Goal: Navigation & Orientation: Find specific page/section

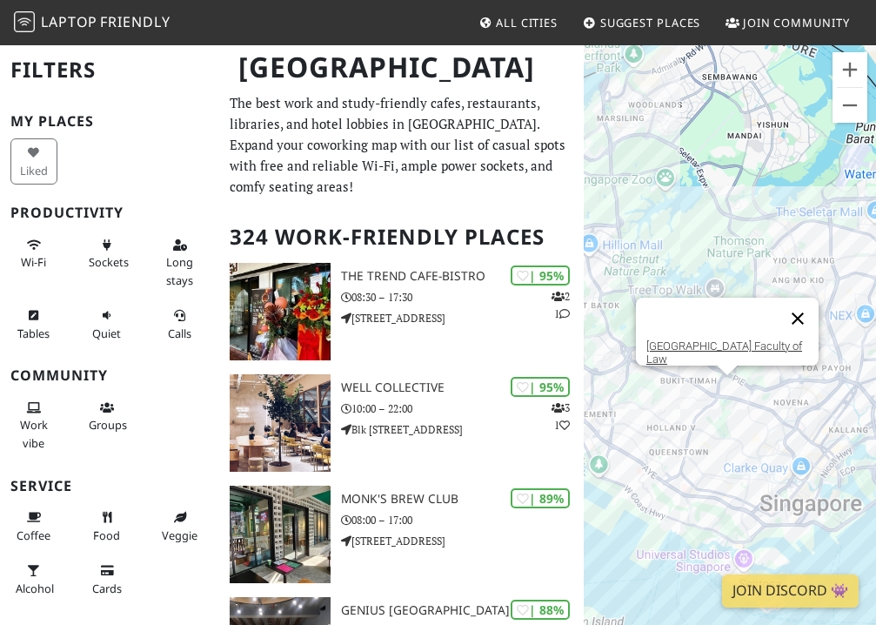
click at [801, 305] on button "Close" at bounding box center [798, 319] width 42 height 42
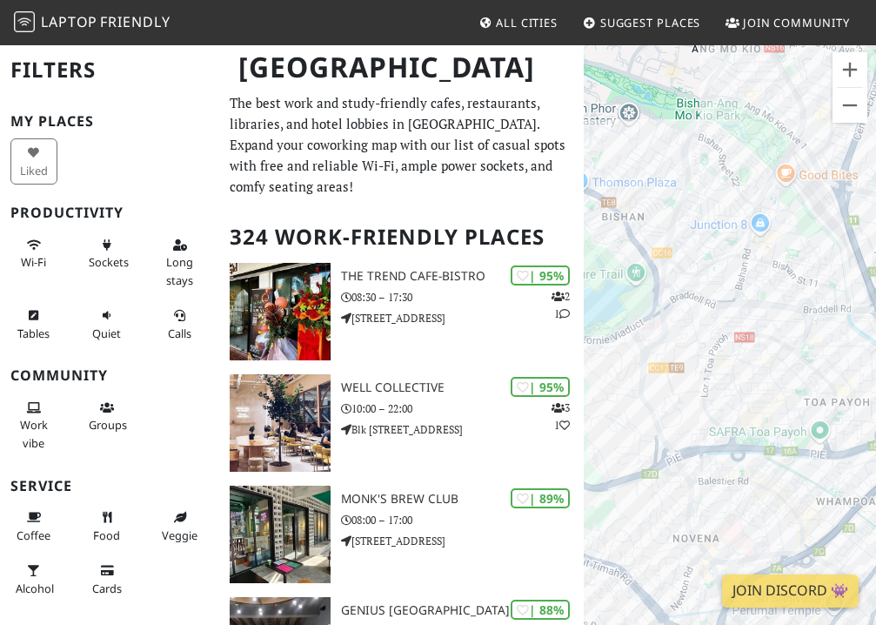
drag, startPoint x: 761, startPoint y: 370, endPoint x: 692, endPoint y: 274, distance: 117.9
click at [692, 274] on div at bounding box center [730, 356] width 292 height 625
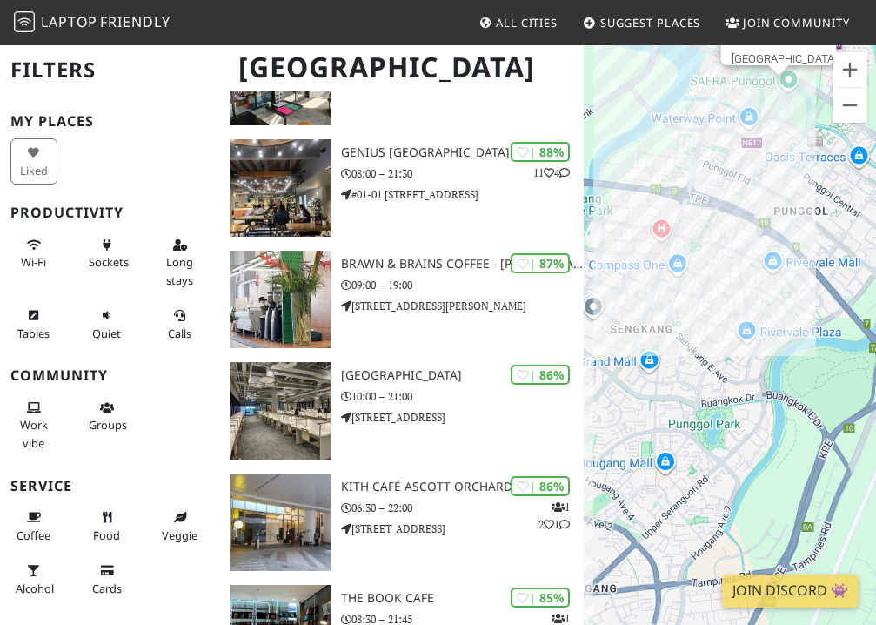
scroll to position [825, 0]
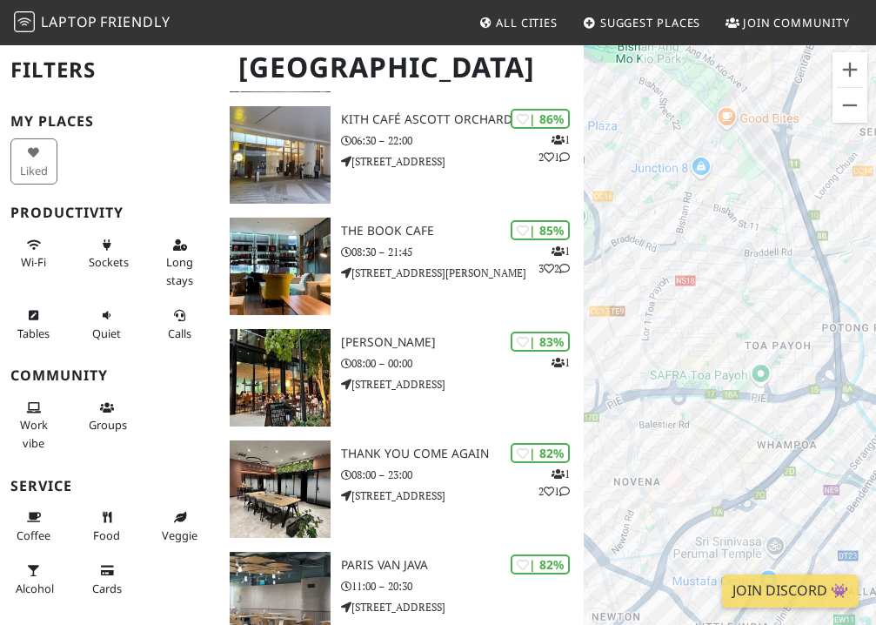
drag, startPoint x: 697, startPoint y: 308, endPoint x: 809, endPoint y: 410, distance: 151.6
click at [809, 410] on div at bounding box center [730, 356] width 292 height 625
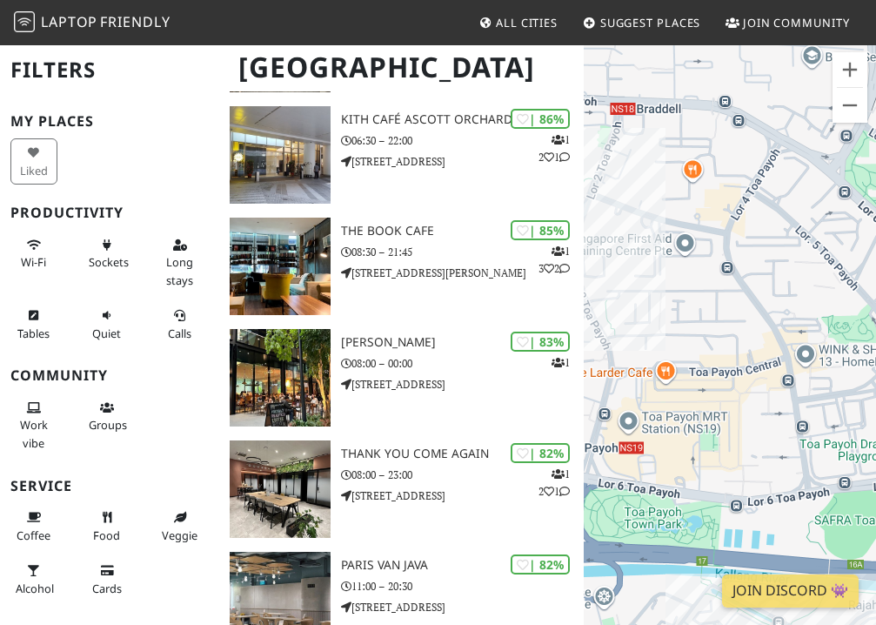
drag, startPoint x: 734, startPoint y: 411, endPoint x: 827, endPoint y: 466, distance: 108.5
click at [827, 466] on div at bounding box center [730, 356] width 292 height 625
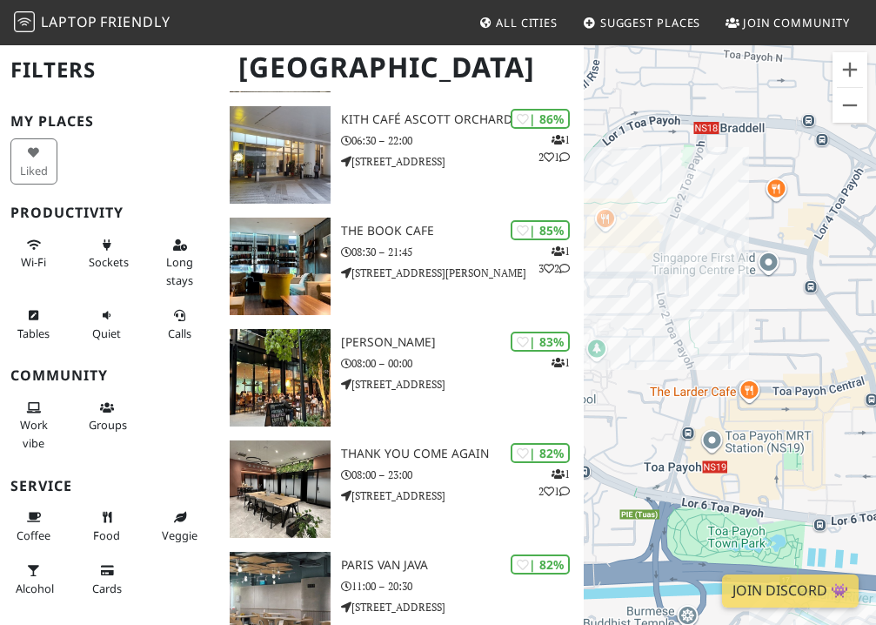
drag, startPoint x: 689, startPoint y: 424, endPoint x: 754, endPoint y: 440, distance: 66.5
click at [754, 440] on div at bounding box center [730, 356] width 292 height 625
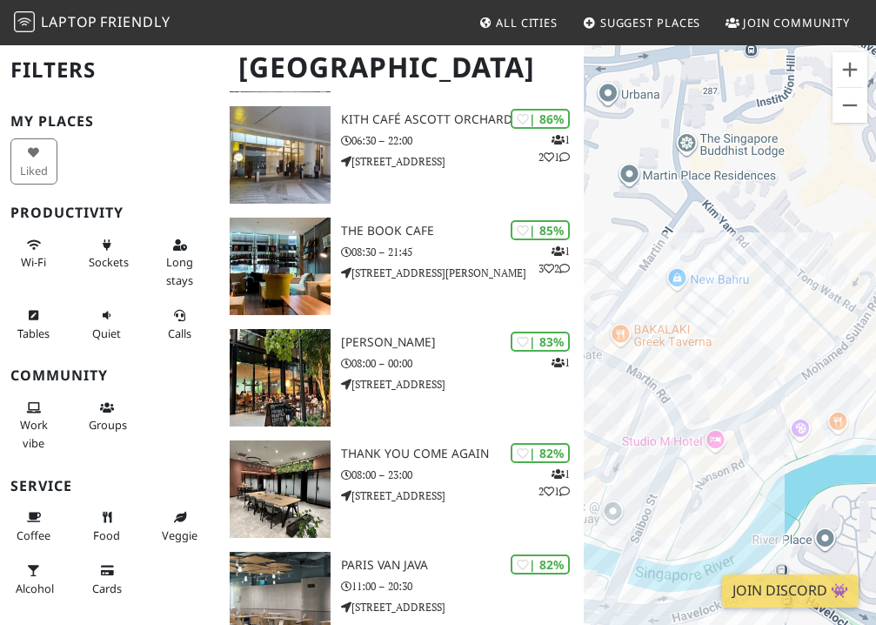
drag, startPoint x: 764, startPoint y: 396, endPoint x: 776, endPoint y: 199, distance: 197.0
click at [776, 199] on div at bounding box center [730, 356] width 292 height 625
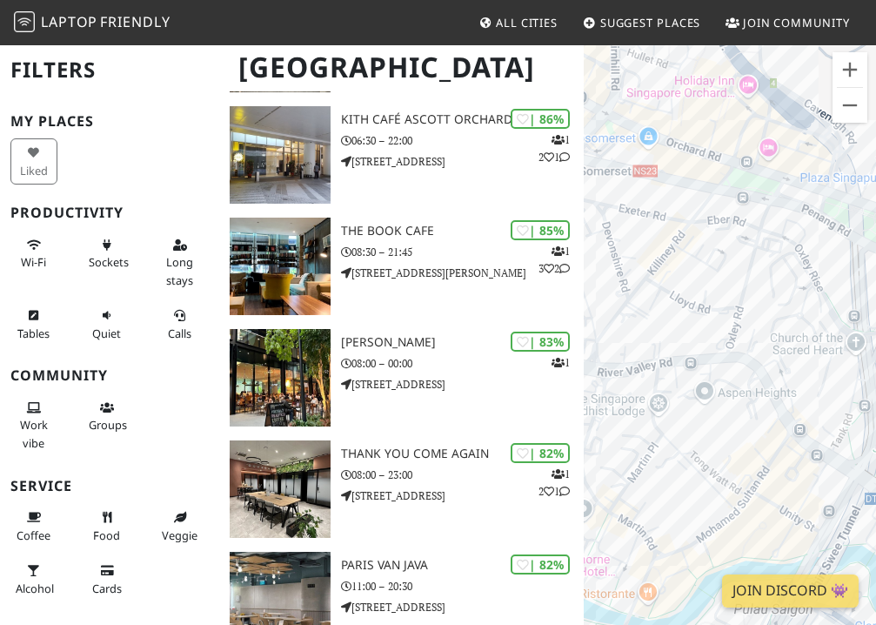
drag, startPoint x: 675, startPoint y: 285, endPoint x: 655, endPoint y: 486, distance: 201.1
click at [655, 486] on div at bounding box center [730, 356] width 292 height 625
drag, startPoint x: 757, startPoint y: 342, endPoint x: 718, endPoint y: 471, distance: 134.6
click at [721, 485] on div at bounding box center [730, 356] width 292 height 625
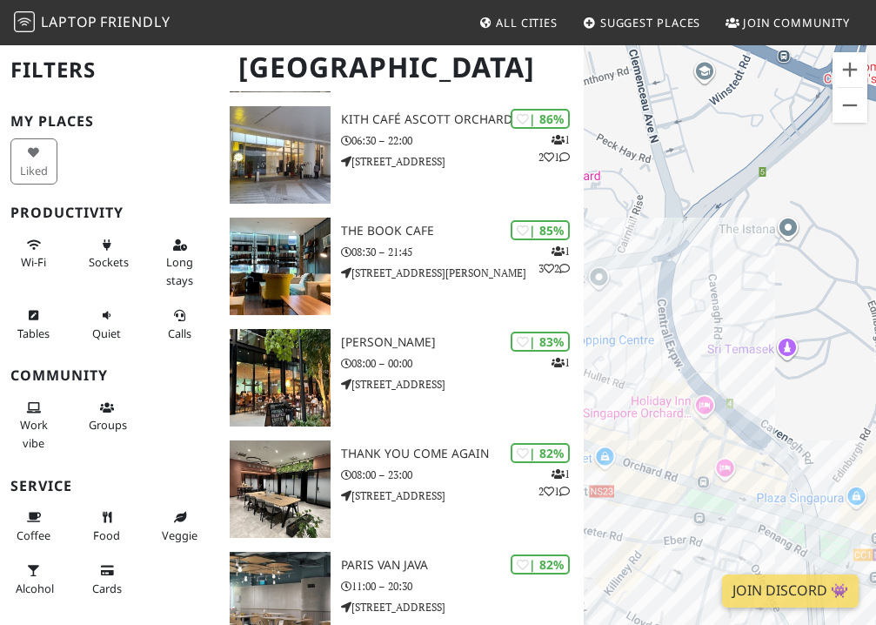
drag, startPoint x: 674, startPoint y: 262, endPoint x: 686, endPoint y: 355, distance: 93.8
click at [718, 401] on div at bounding box center [730, 356] width 292 height 625
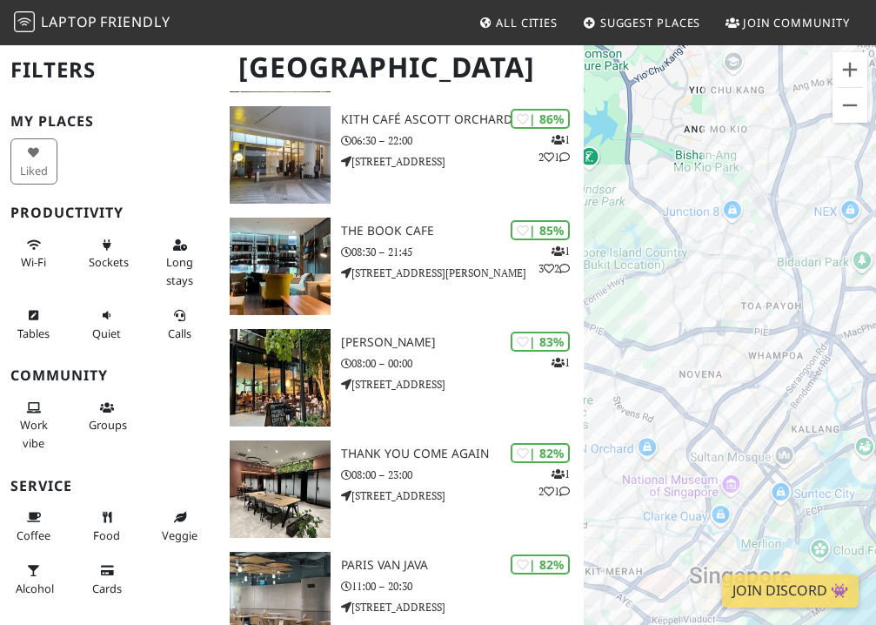
drag, startPoint x: 683, startPoint y: 228, endPoint x: 713, endPoint y: 425, distance: 198.9
click at [713, 425] on div at bounding box center [730, 356] width 292 height 625
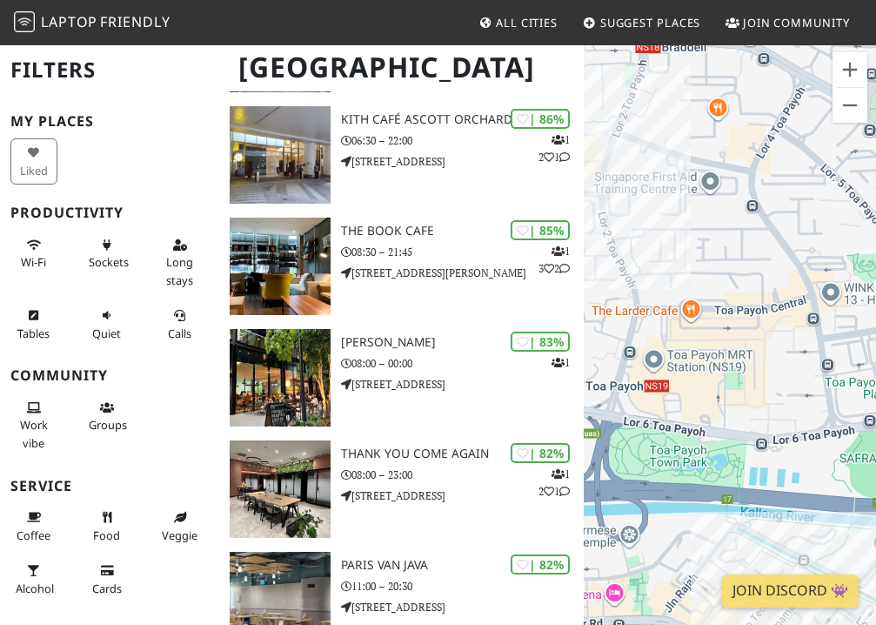
drag, startPoint x: 743, startPoint y: 406, endPoint x: 654, endPoint y: 337, distance: 113.5
click at [654, 337] on div at bounding box center [730, 356] width 292 height 625
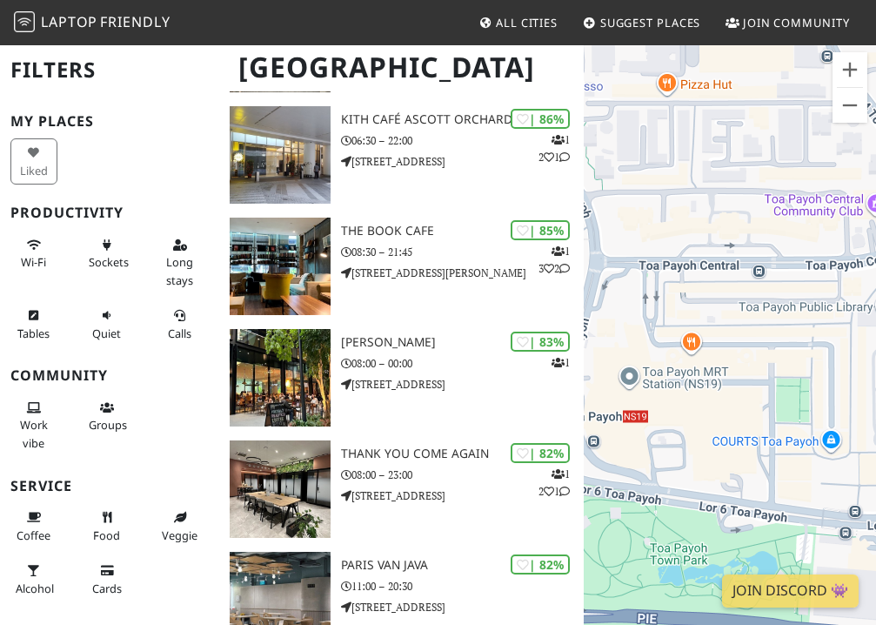
drag, startPoint x: 728, startPoint y: 359, endPoint x: 823, endPoint y: 412, distance: 108.3
click at [823, 412] on div at bounding box center [730, 356] width 292 height 625
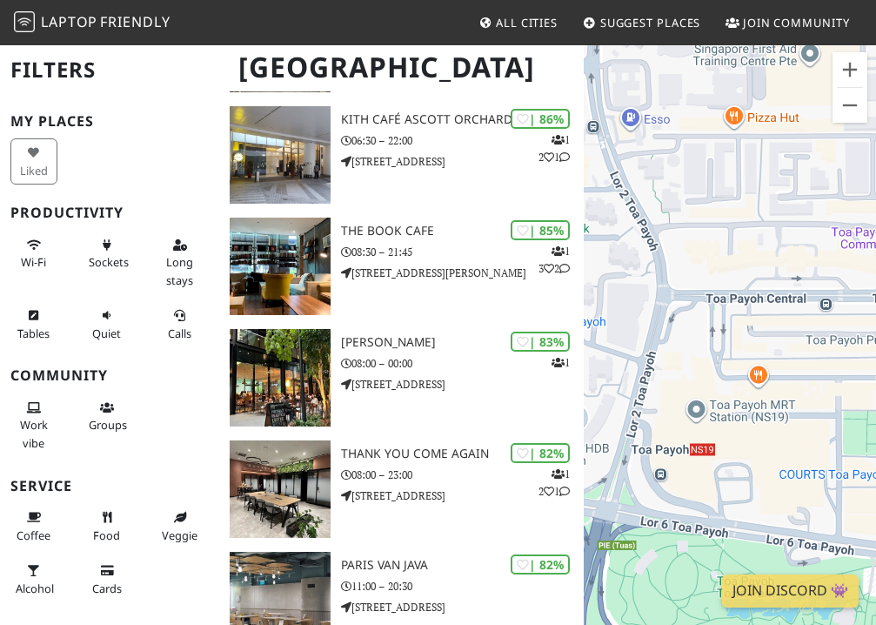
drag, startPoint x: 733, startPoint y: 358, endPoint x: 808, endPoint y: 394, distance: 84.1
click at [808, 394] on div at bounding box center [730, 356] width 292 height 625
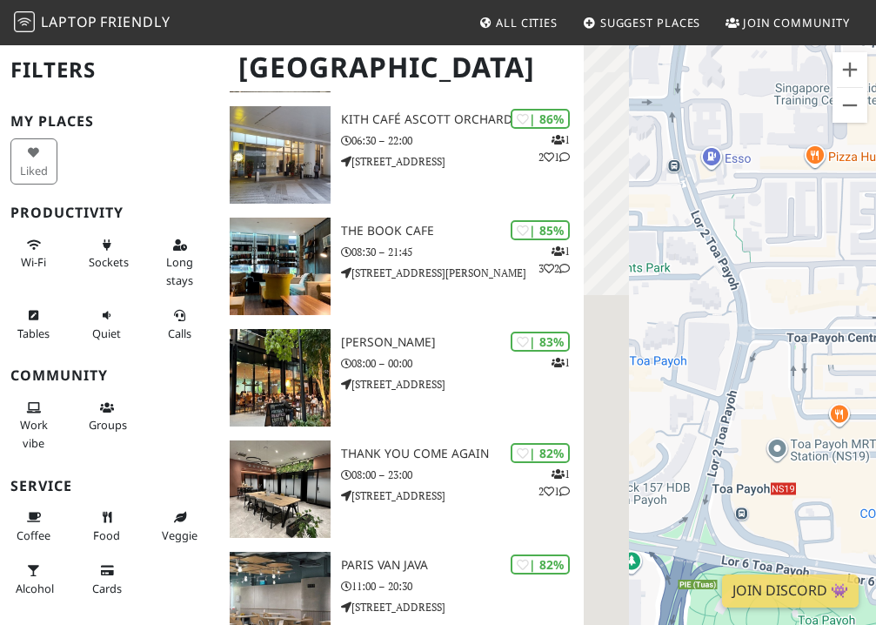
drag, startPoint x: 791, startPoint y: 385, endPoint x: 858, endPoint y: 424, distance: 77.6
click at [858, 424] on div at bounding box center [730, 356] width 292 height 625
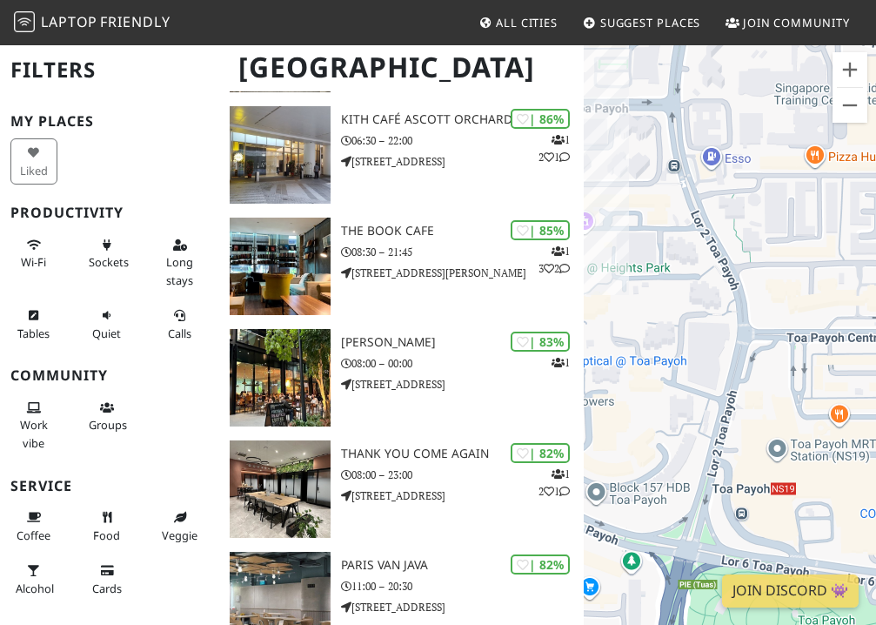
drag, startPoint x: 727, startPoint y: 370, endPoint x: 821, endPoint y: 392, distance: 95.8
click at [821, 392] on div at bounding box center [730, 356] width 292 height 625
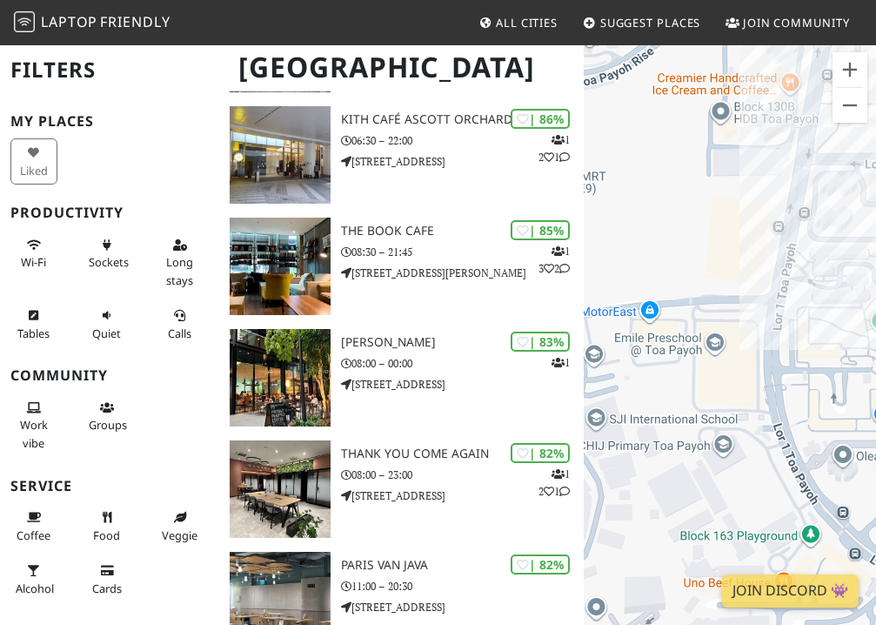
drag, startPoint x: 693, startPoint y: 308, endPoint x: 891, endPoint y: 341, distance: 201.1
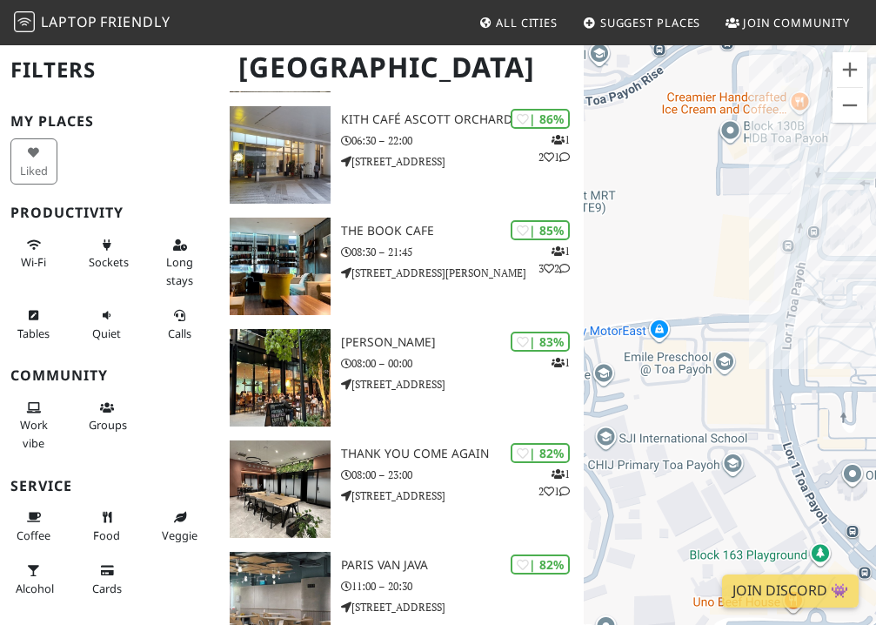
drag, startPoint x: 818, startPoint y: 327, endPoint x: 603, endPoint y: 292, distance: 217.9
click at [603, 292] on div at bounding box center [730, 356] width 292 height 625
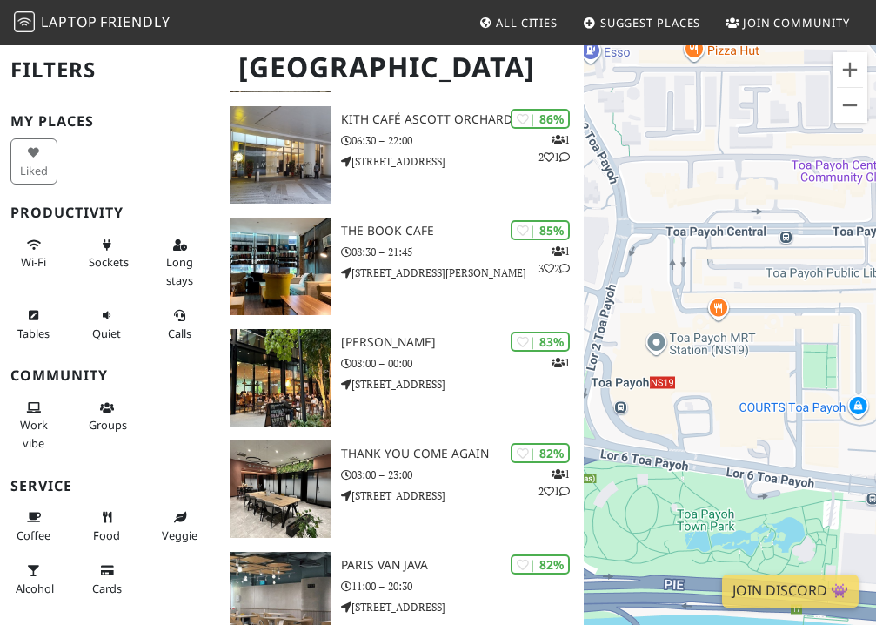
drag, startPoint x: 775, startPoint y: 285, endPoint x: 644, endPoint y: 164, distance: 178.6
click at [644, 164] on div at bounding box center [730, 356] width 292 height 625
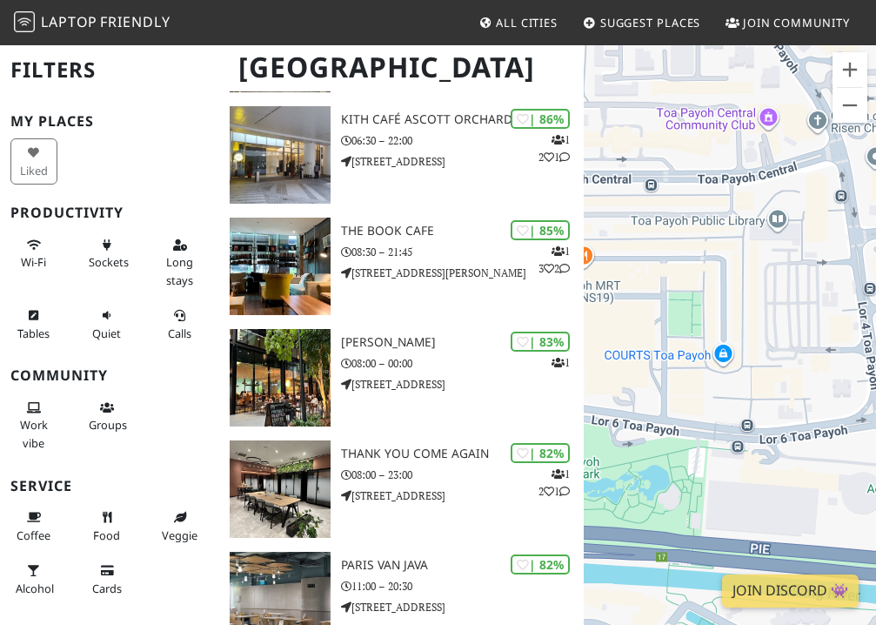
drag, startPoint x: 758, startPoint y: 236, endPoint x: 610, endPoint y: 243, distance: 148.1
click at [610, 243] on div at bounding box center [730, 356] width 292 height 625
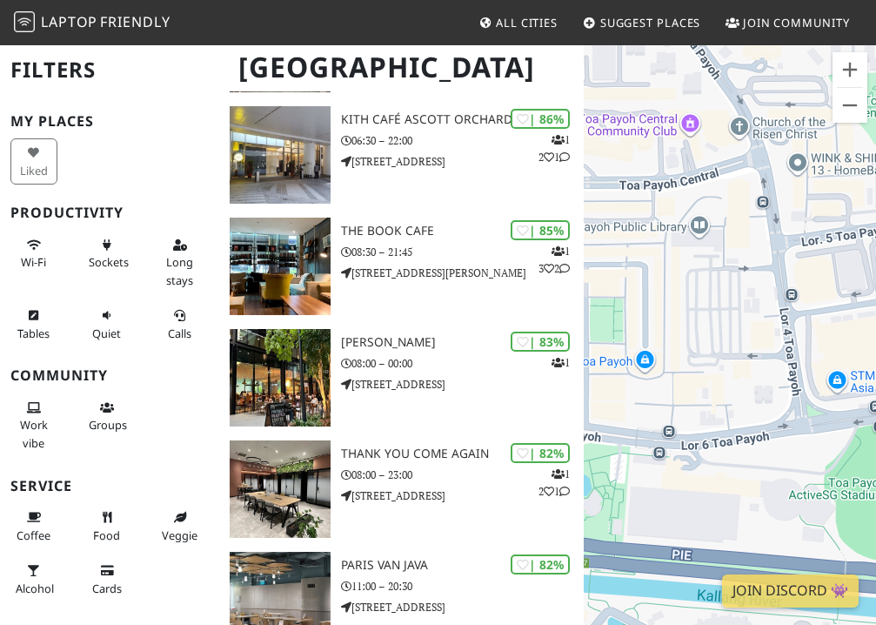
drag, startPoint x: 785, startPoint y: 270, endPoint x: 765, endPoint y: 252, distance: 26.5
click at [765, 252] on div at bounding box center [730, 356] width 292 height 625
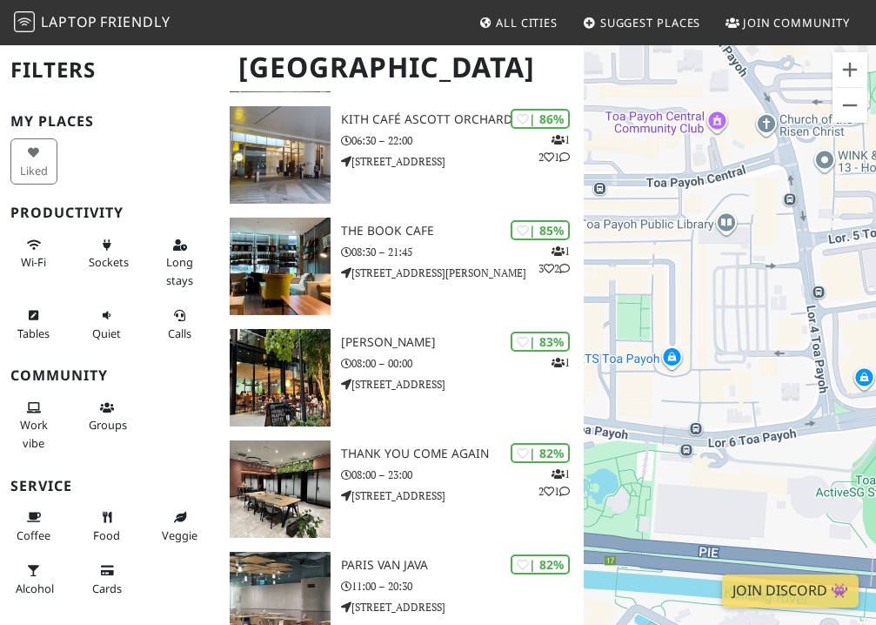
drag, startPoint x: 712, startPoint y: 279, endPoint x: 769, endPoint y: 276, distance: 57.5
click at [769, 276] on div at bounding box center [730, 356] width 292 height 625
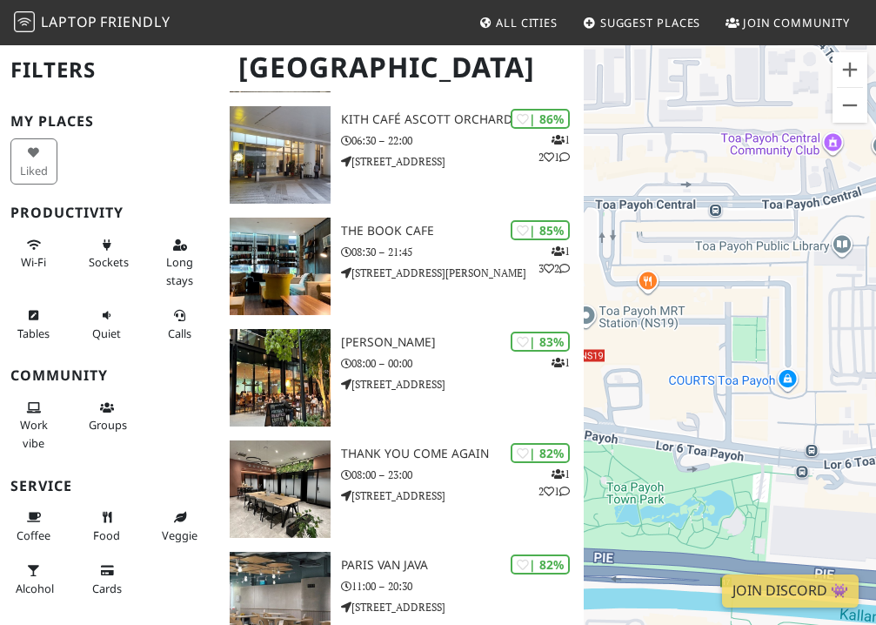
drag, startPoint x: 714, startPoint y: 265, endPoint x: 791, endPoint y: 285, distance: 79.2
click at [791, 285] on div at bounding box center [730, 356] width 292 height 625
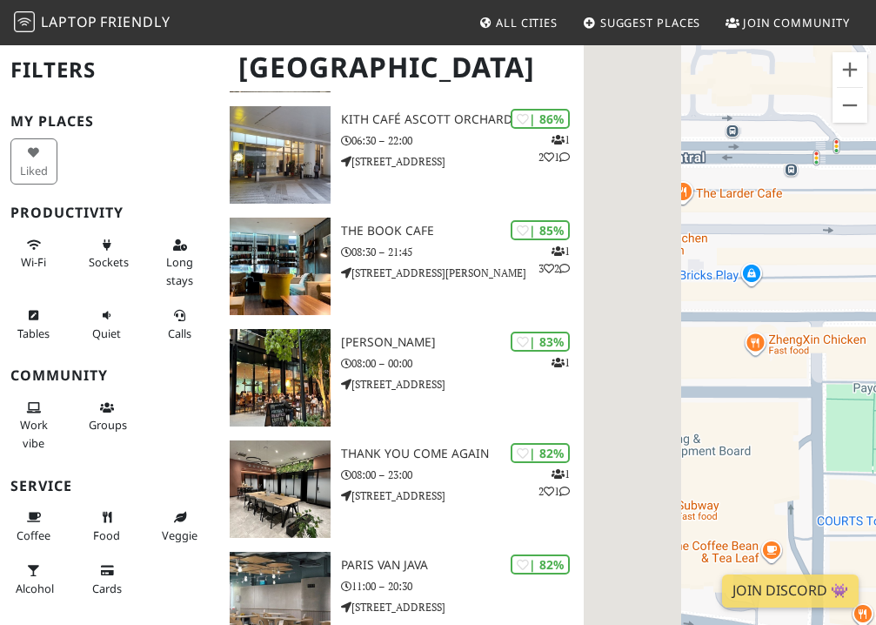
drag, startPoint x: 703, startPoint y: 274, endPoint x: 819, endPoint y: 298, distance: 118.3
click at [819, 298] on div at bounding box center [730, 356] width 292 height 625
